Goal: Task Accomplishment & Management: Use online tool/utility

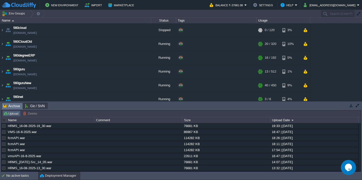
click at [14, 113] on button "Upload" at bounding box center [11, 114] width 17 height 5
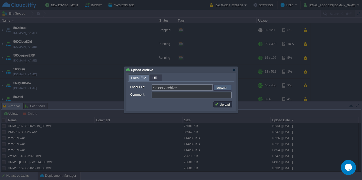
click at [224, 89] on input "file" at bounding box center [200, 88] width 64 height 6
type input "C:\fakepath\accounts_spring-76_18-08_2025_10-40-web.war"
type input "accounts_spring-76_18-08_2025_10-40-web.war"
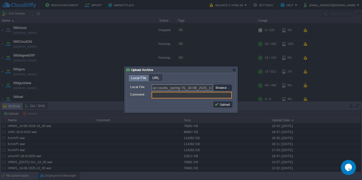
click at [219, 108] on td "Upload" at bounding box center [223, 105] width 20 height 8
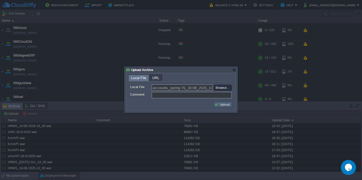
click at [223, 106] on button "Upload" at bounding box center [223, 104] width 17 height 5
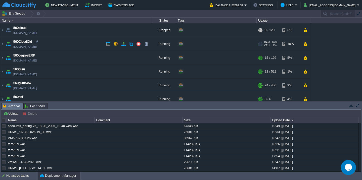
click at [66, 44] on td "560CloudOld [DOMAIN_NAME]" at bounding box center [75, 44] width 151 height 14
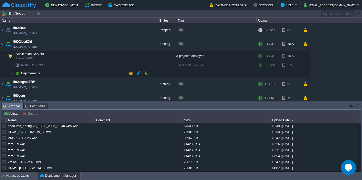
click at [65, 72] on td "Deployments" at bounding box center [75, 73] width 151 height 8
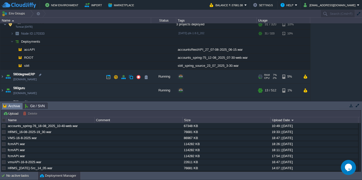
scroll to position [32, 0]
click at [145, 57] on button "button" at bounding box center [146, 57] width 5 height 5
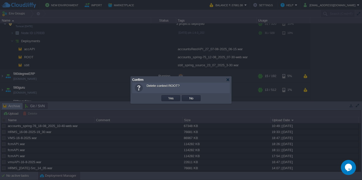
click at [167, 96] on button "Yes" at bounding box center [171, 98] width 9 height 5
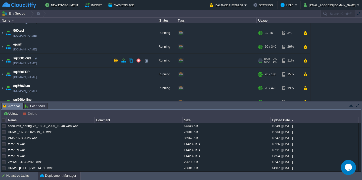
scroll to position [174, 0]
click at [78, 64] on td "sql560cloud [DOMAIN_NAME]" at bounding box center [75, 62] width 151 height 14
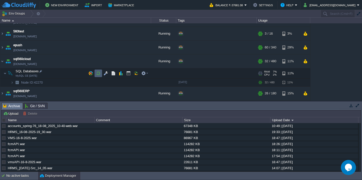
click at [98, 75] on button "button" at bounding box center [98, 73] width 5 height 5
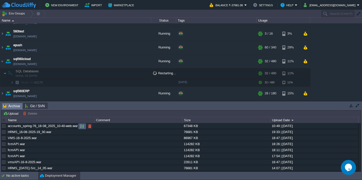
click at [84, 127] on button "button" at bounding box center [82, 126] width 5 height 5
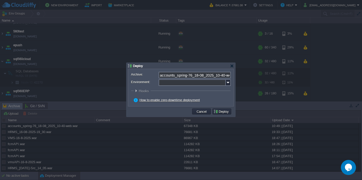
click at [180, 83] on input "Environment:" at bounding box center [192, 83] width 67 height 7
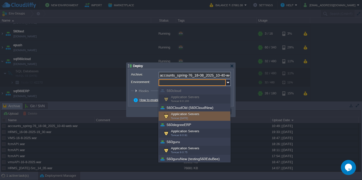
click at [187, 123] on div "560degreeERP" at bounding box center [195, 125] width 72 height 8
click at [194, 114] on div "Application Servers Tomcat [DATE]" at bounding box center [195, 117] width 72 height 10
type input "Application Servers (560CloudOld (560CloudNew))"
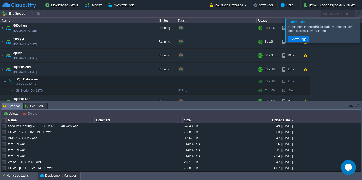
scroll to position [29, 0]
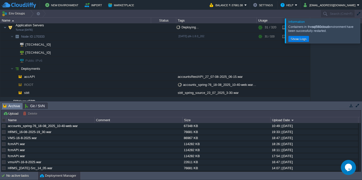
click at [362, 36] on div at bounding box center [369, 30] width 0 height 25
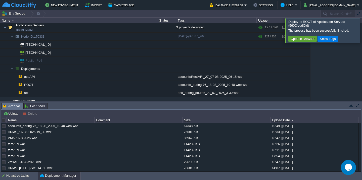
click at [362, 32] on div at bounding box center [369, 30] width 0 height 24
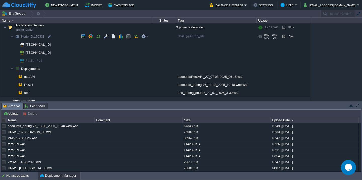
click at [69, 36] on td "Node ID: 170333" at bounding box center [75, 37] width 151 height 8
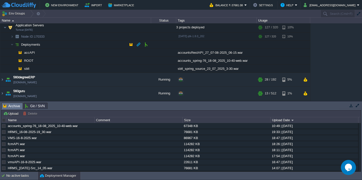
click at [60, 47] on td "Deployments" at bounding box center [75, 45] width 151 height 8
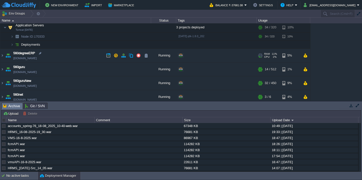
scroll to position [0, 0]
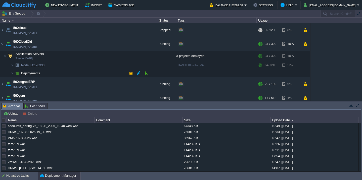
click at [60, 73] on td "Deployments" at bounding box center [75, 73] width 151 height 8
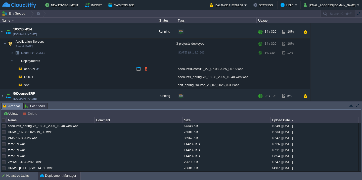
scroll to position [13, 0]
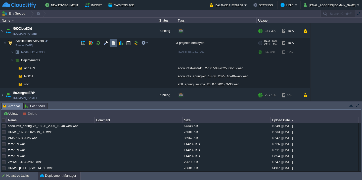
click at [115, 43] on button "button" at bounding box center [113, 43] width 5 height 5
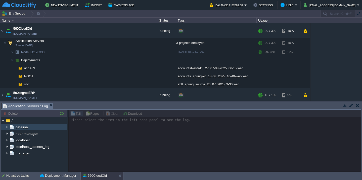
click at [7, 127] on img at bounding box center [7, 127] width 4 height 7
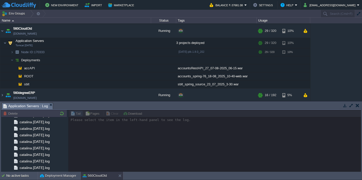
scroll to position [666, 0]
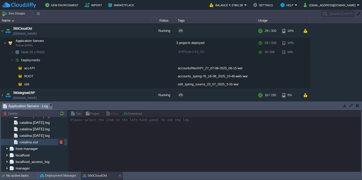
click at [51, 144] on div "catalina.out" at bounding box center [34, 142] width 66 height 7
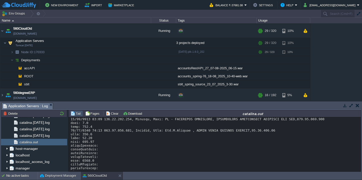
scroll to position [9189, 0]
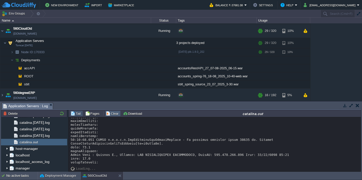
click at [111, 112] on button "Clear" at bounding box center [113, 114] width 14 height 5
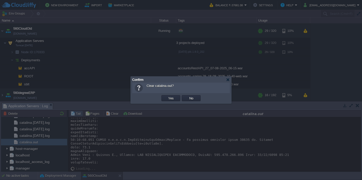
click at [167, 96] on button "Yes" at bounding box center [171, 98] width 9 height 5
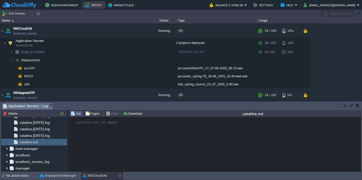
scroll to position [0, 0]
click at [49, 176] on button "Deployment Manager" at bounding box center [58, 176] width 36 height 5
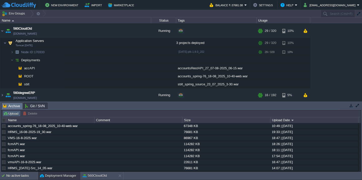
click at [12, 115] on button "Upload" at bounding box center [11, 114] width 17 height 5
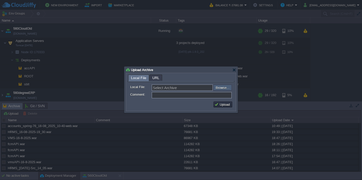
click at [225, 88] on input "file" at bounding box center [200, 88] width 64 height 6
type input "C:\fakepath\VMS_Log-18-8-2025.war"
type input "VMS_Log-18-8-2025.war"
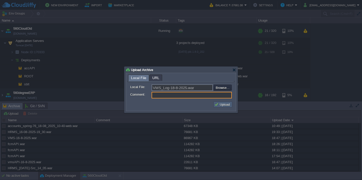
click at [221, 104] on button "Upload" at bounding box center [223, 104] width 17 height 5
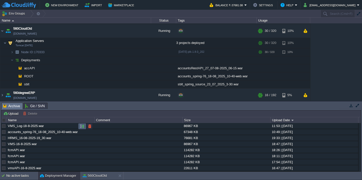
click at [80, 126] on button "button" at bounding box center [82, 126] width 5 height 5
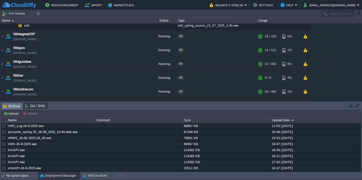
scroll to position [337, 0]
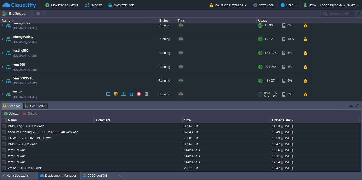
click at [71, 98] on td "ws [DOMAIN_NAME]" at bounding box center [75, 95] width 151 height 14
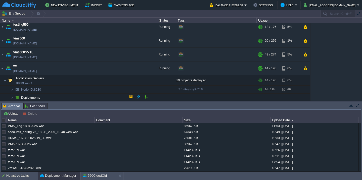
click at [73, 99] on td "Deployments" at bounding box center [75, 98] width 151 height 8
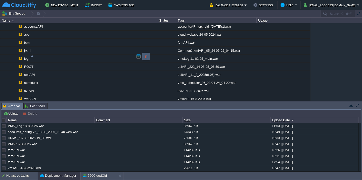
click at [145, 58] on button "button" at bounding box center [146, 56] width 5 height 5
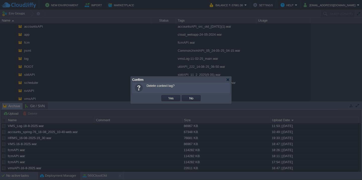
click at [167, 96] on button "Yes" at bounding box center [171, 98] width 9 height 5
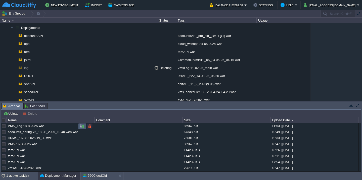
click at [81, 126] on button "button" at bounding box center [82, 126] width 5 height 5
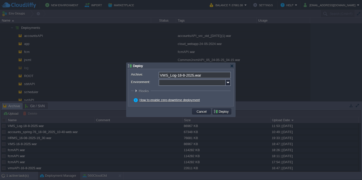
click at [169, 85] on input "Environment:" at bounding box center [192, 83] width 67 height 7
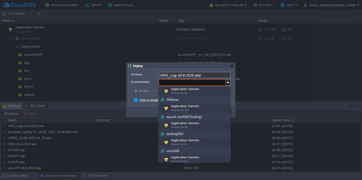
scroll to position [164, 0]
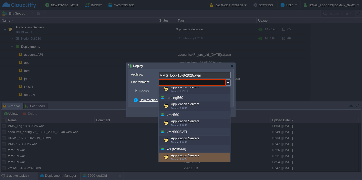
click at [178, 156] on div "Application Servers Tomcat 9.0.74" at bounding box center [195, 158] width 72 height 10
type input "Application Servers (ws (test560))"
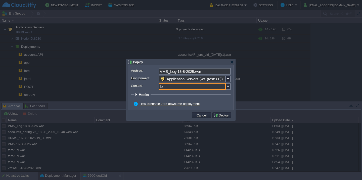
type input "log"
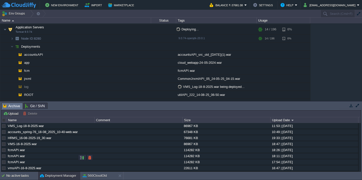
scroll to position [441, 0]
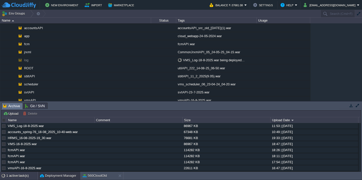
click at [16, 177] on div "1 active task(s)" at bounding box center [21, 176] width 31 height 8
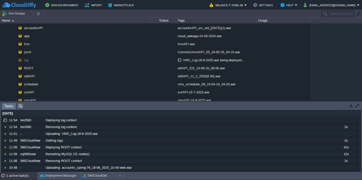
scroll to position [414, 0]
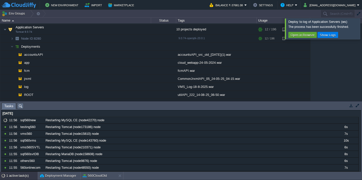
click at [362, 31] on div at bounding box center [369, 28] width 0 height 21
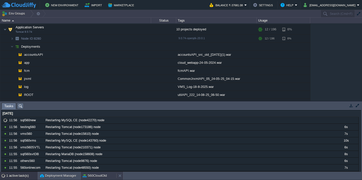
click at [96, 175] on button "560CloudOld" at bounding box center [95, 176] width 24 height 5
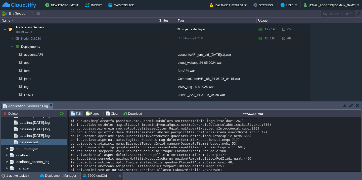
scroll to position [562, 0]
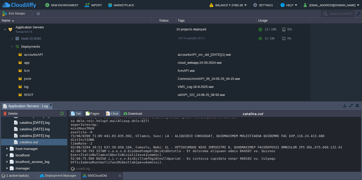
click at [113, 111] on td "Clear" at bounding box center [113, 114] width 16 height 6
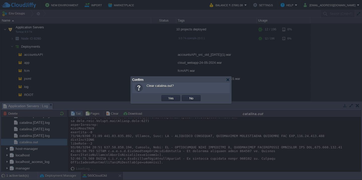
click at [167, 96] on button "Yes" at bounding box center [171, 98] width 9 height 5
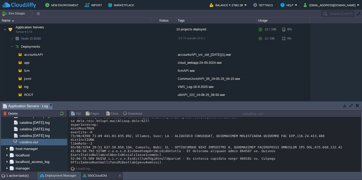
click at [4, 174] on div at bounding box center [3, 176] width 6 height 8
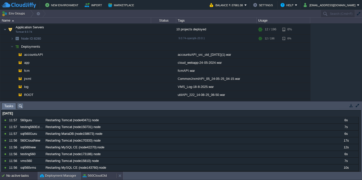
click at [99, 177] on button "560CloudOld" at bounding box center [95, 176] width 24 height 5
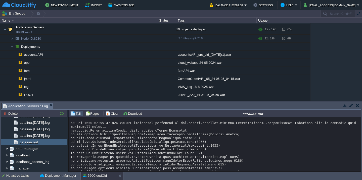
scroll to position [8196, 0]
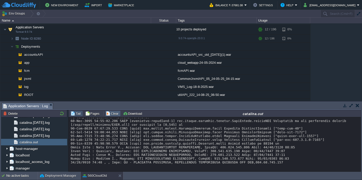
click at [110, 115] on button "Clear" at bounding box center [113, 114] width 14 height 5
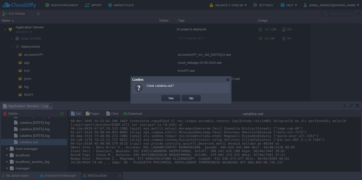
click at [167, 96] on button "Yes" at bounding box center [171, 98] width 9 height 5
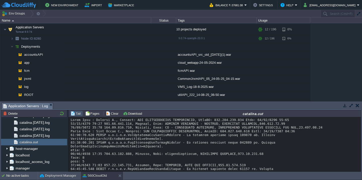
scroll to position [275, 0]
